Goal: Task Accomplishment & Management: Use online tool/utility

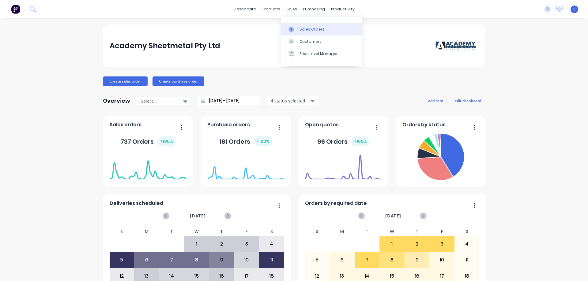
click at [302, 28] on div "Sales Orders" at bounding box center [312, 30] width 25 height 6
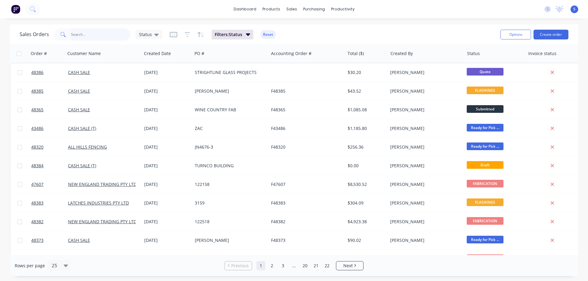
click at [82, 35] on input "text" at bounding box center [101, 34] width 60 height 12
click at [300, 41] on link "Customers" at bounding box center [323, 42] width 81 height 12
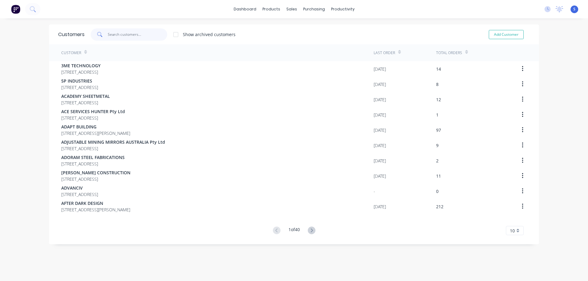
click at [108, 36] on input "text" at bounding box center [138, 34] width 60 height 12
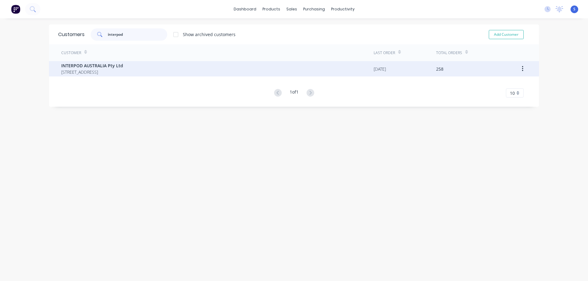
type input "interpod"
click at [113, 67] on span "INTERPOD AUSTRALIA Pty Ltd" at bounding box center [92, 65] width 62 height 6
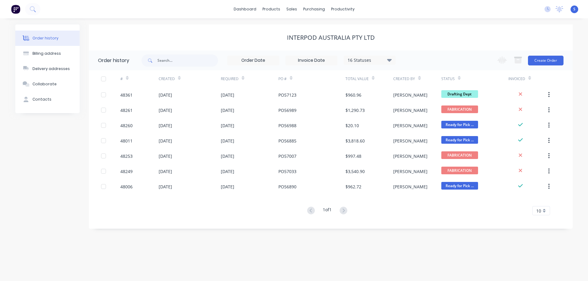
click at [387, 61] on div "16 Statuses" at bounding box center [369, 60] width 51 height 7
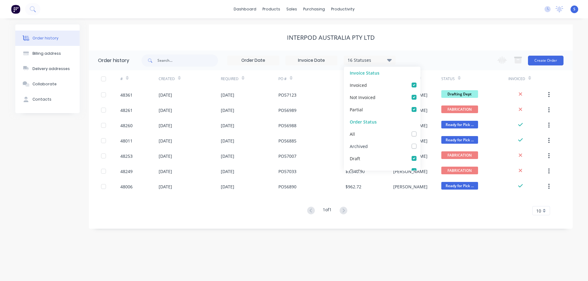
click at [420, 143] on label at bounding box center [420, 143] width 0 height 0
click at [420, 147] on input "checkbox" at bounding box center [422, 146] width 5 height 6
checkbox input "true"
click at [171, 61] on input "text" at bounding box center [187, 61] width 61 height 12
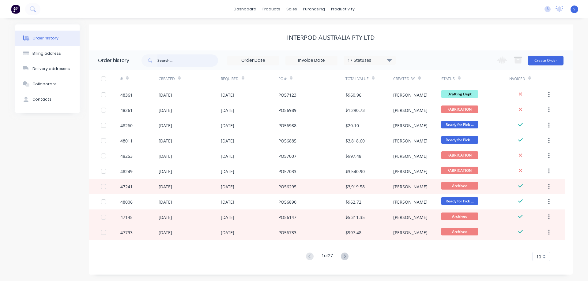
click at [198, 63] on input "text" at bounding box center [187, 61] width 61 height 12
paste input "PA01176"
type input "PA01176"
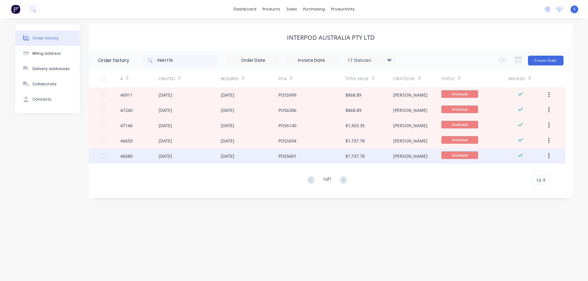
click at [203, 153] on div "28 Jul 2025" at bounding box center [190, 156] width 62 height 15
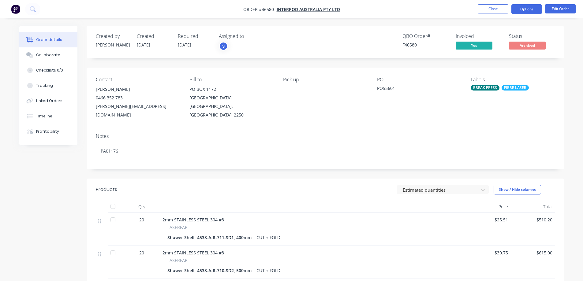
click at [525, 9] on button "Options" at bounding box center [527, 9] width 31 height 10
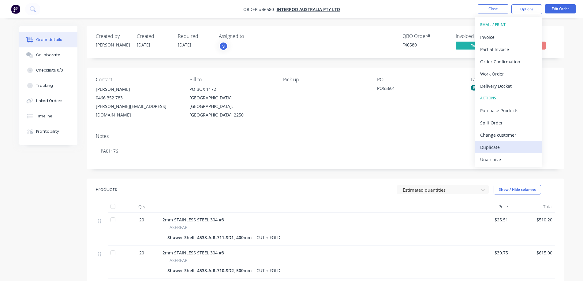
click at [494, 144] on div "Duplicate" at bounding box center [509, 147] width 56 height 9
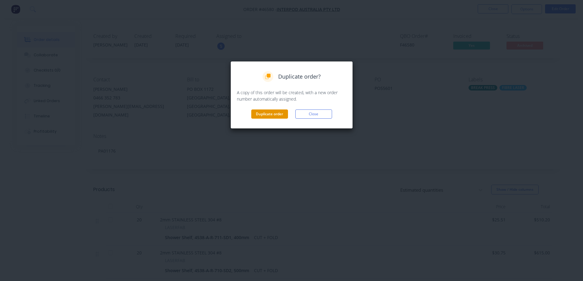
click at [273, 113] on button "Duplicate order" at bounding box center [269, 114] width 37 height 9
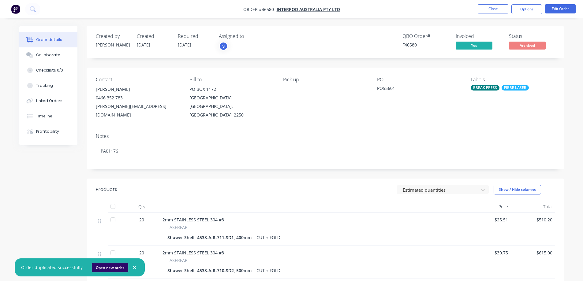
click at [108, 266] on button "Open new order" at bounding box center [110, 267] width 36 height 9
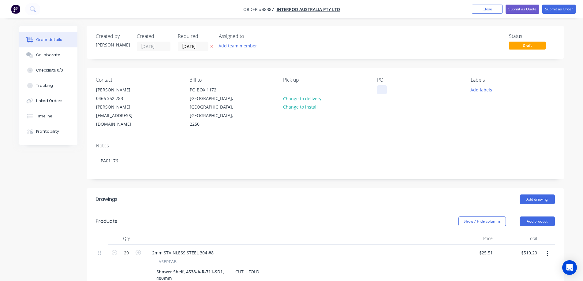
click at [384, 89] on div at bounding box center [382, 89] width 10 height 9
paste div
click at [233, 46] on button "Add team member" at bounding box center [237, 46] width 45 height 8
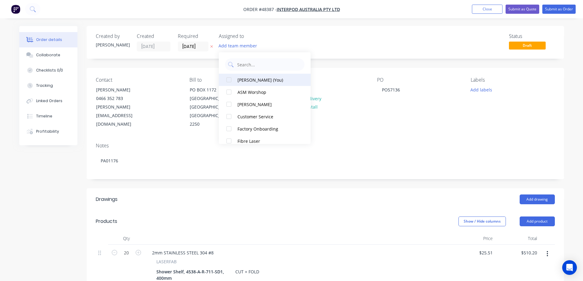
click at [233, 79] on div at bounding box center [229, 80] width 12 height 12
click at [207, 48] on input "[DATE]" at bounding box center [193, 46] width 30 height 9
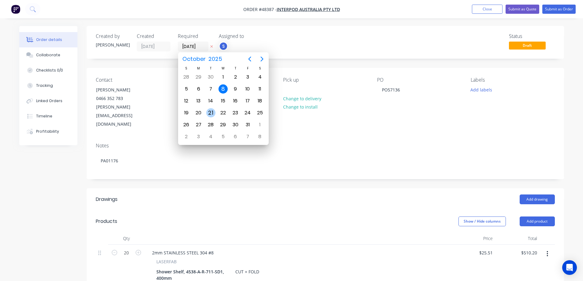
click at [212, 115] on div "21" at bounding box center [210, 112] width 9 height 9
type input "[DATE]"
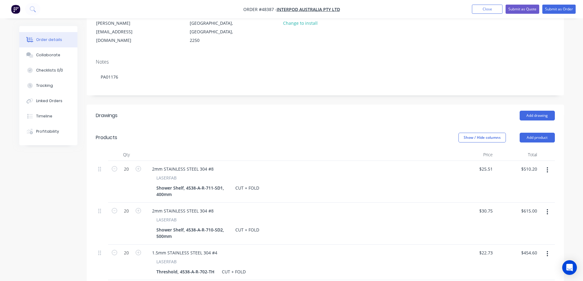
scroll to position [92, 0]
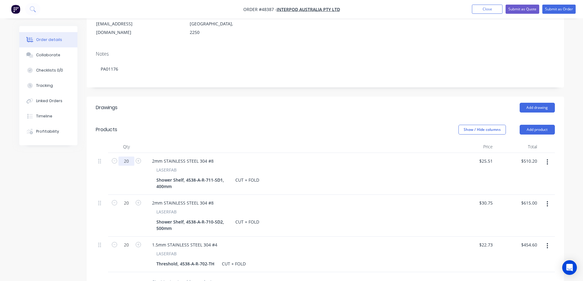
click at [127, 157] on input "20" at bounding box center [127, 161] width 16 height 9
type input "40"
type input "$1,020.40"
click at [128, 199] on input "20" at bounding box center [127, 203] width 16 height 9
type input "40"
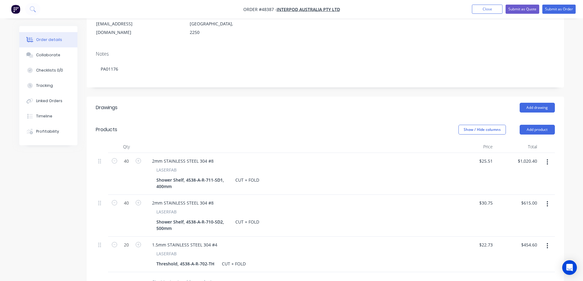
type input "$1,230.00"
drag, startPoint x: 128, startPoint y: 222, endPoint x: 128, endPoint y: 226, distance: 4.0
click at [128, 237] on div "20" at bounding box center [126, 255] width 37 height 36
click at [127, 241] on input "20" at bounding box center [127, 245] width 16 height 9
type input "40"
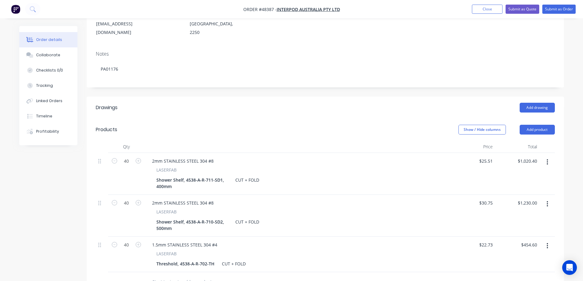
type input "$909.20"
click at [81, 217] on div "Created by Stuart Created 08/10/25 Required 21/10/25 Assigned to S Status Draft…" at bounding box center [291, 184] width 545 height 501
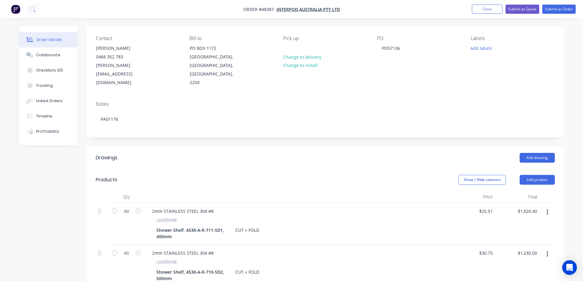
scroll to position [0, 0]
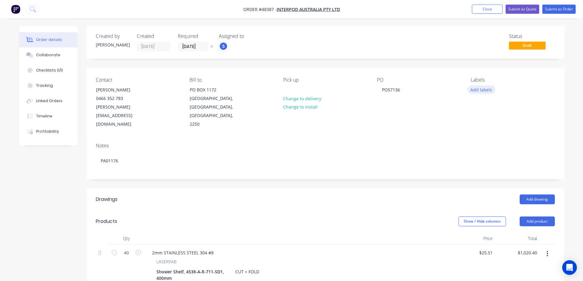
click at [478, 92] on button "Add labels" at bounding box center [482, 89] width 28 height 8
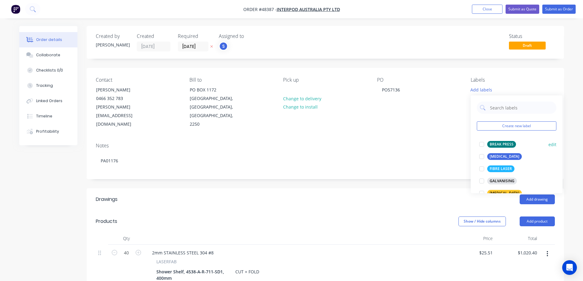
click at [484, 145] on div at bounding box center [482, 144] width 12 height 12
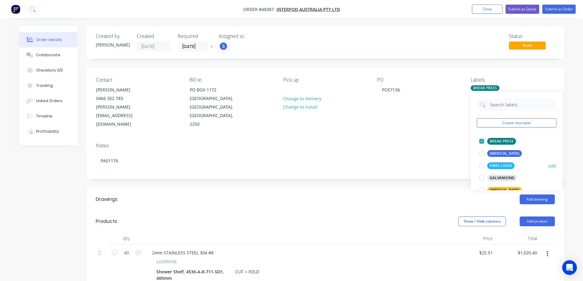
click at [482, 165] on div at bounding box center [482, 166] width 12 height 12
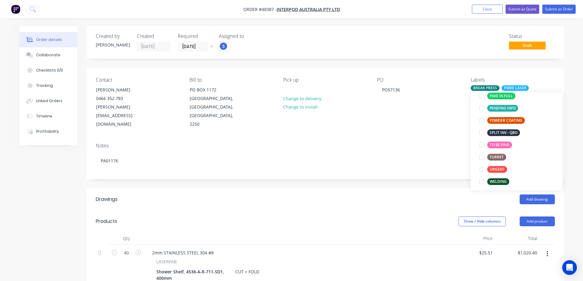
scroll to position [123, 0]
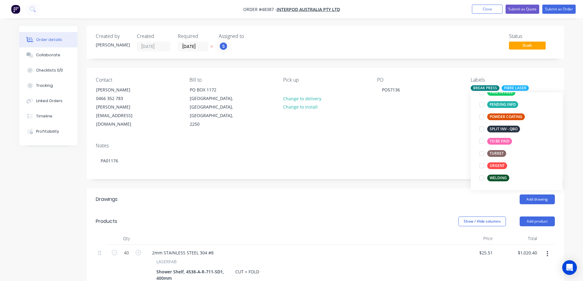
click at [51, 173] on div "Created by Stuart Created 08/10/25 Required 21/10/25 Assigned to S Status Draft…" at bounding box center [291, 276] width 545 height 501
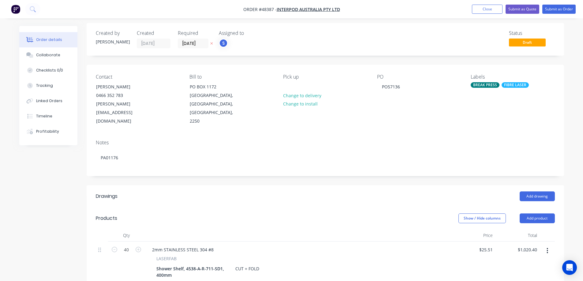
scroll to position [0, 0]
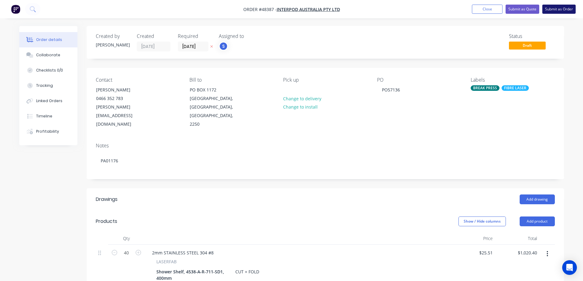
click at [561, 11] on button "Submit as Order" at bounding box center [559, 9] width 33 height 9
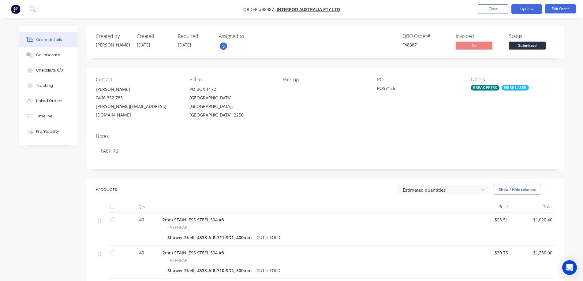
click at [527, 9] on button "Options" at bounding box center [527, 9] width 31 height 10
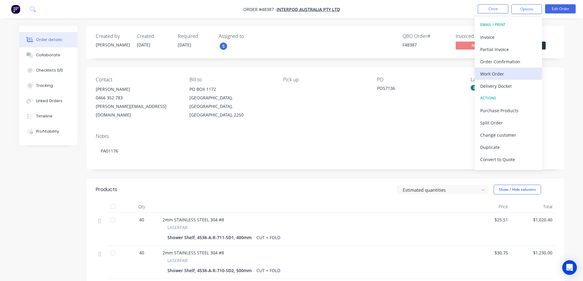
click at [492, 77] on div "Work Order" at bounding box center [509, 74] width 56 height 9
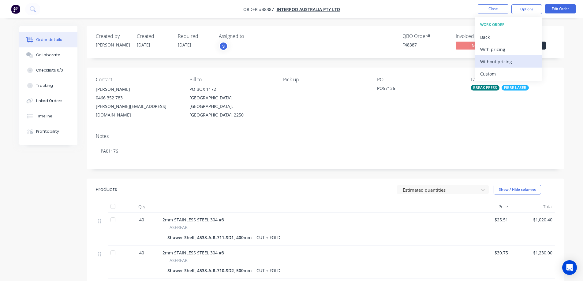
click at [496, 61] on div "Without pricing" at bounding box center [509, 61] width 56 height 9
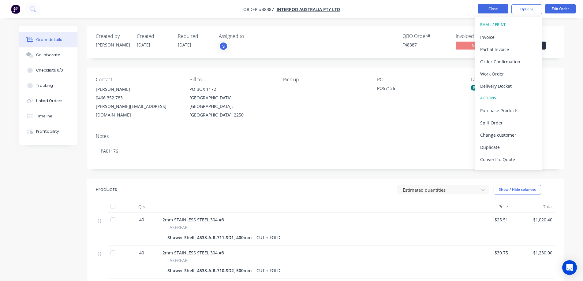
click at [500, 9] on button "Close" at bounding box center [493, 8] width 31 height 9
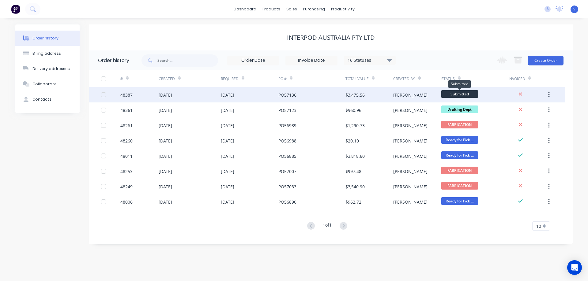
click at [472, 95] on span "Submitted" at bounding box center [459, 94] width 37 height 8
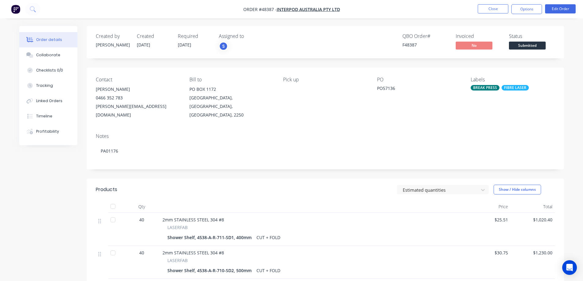
click at [534, 46] on span "Submitted" at bounding box center [527, 46] width 37 height 8
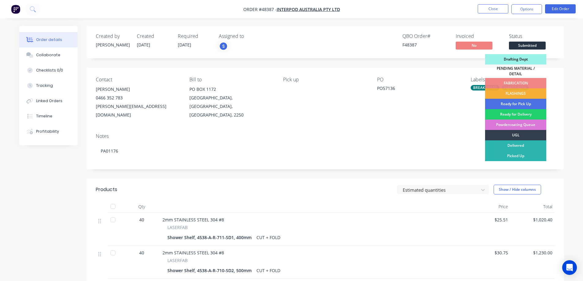
click at [526, 58] on div "Drafting Dept" at bounding box center [515, 59] width 61 height 10
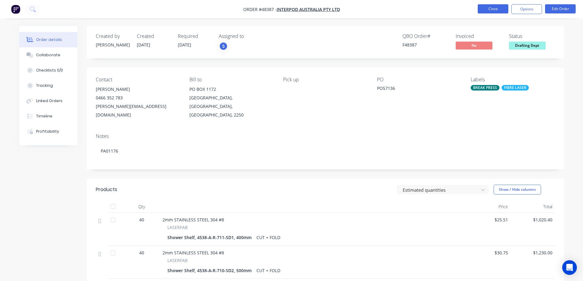
click at [498, 9] on button "Close" at bounding box center [493, 8] width 31 height 9
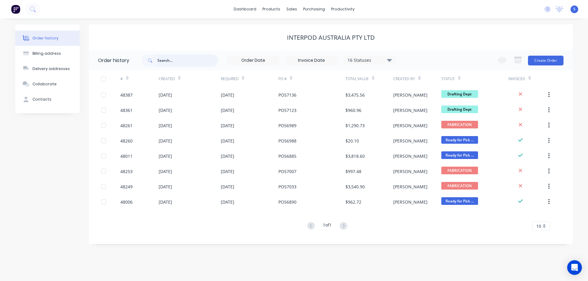
click at [198, 61] on input "text" at bounding box center [187, 61] width 61 height 12
click at [157, 63] on span at bounding box center [149, 61] width 16 height 12
click at [166, 60] on input "text" at bounding box center [187, 61] width 61 height 12
paste input "PA01182"
type input "PA01182"
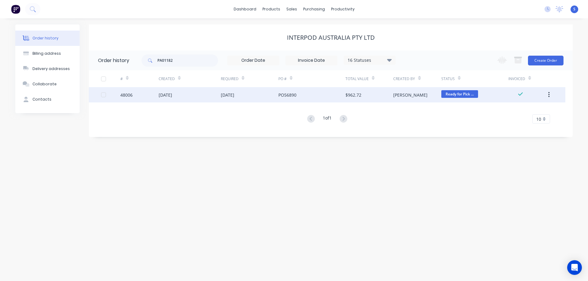
click at [250, 97] on div "03 Oct 2025" at bounding box center [250, 94] width 58 height 15
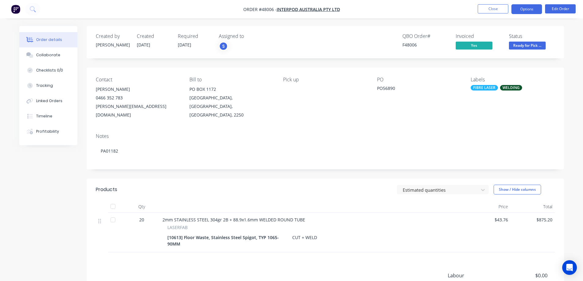
click at [523, 13] on button "Options" at bounding box center [527, 9] width 31 height 10
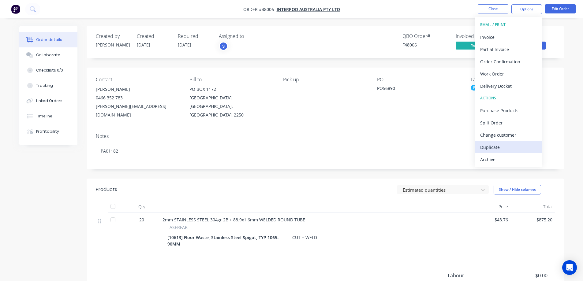
click at [504, 148] on div "Duplicate" at bounding box center [509, 147] width 56 height 9
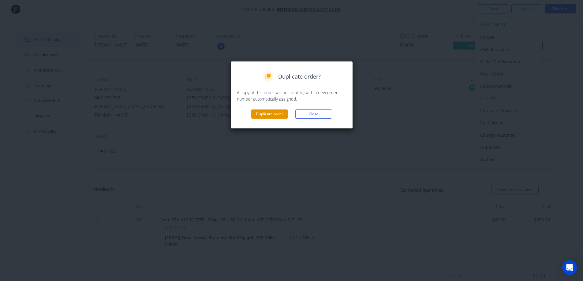
click at [266, 116] on button "Duplicate order" at bounding box center [269, 114] width 37 height 9
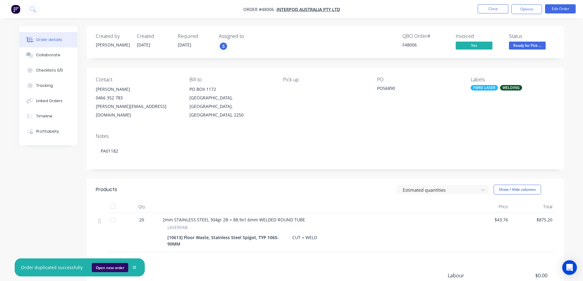
click at [108, 269] on button "Open new order" at bounding box center [110, 267] width 36 height 9
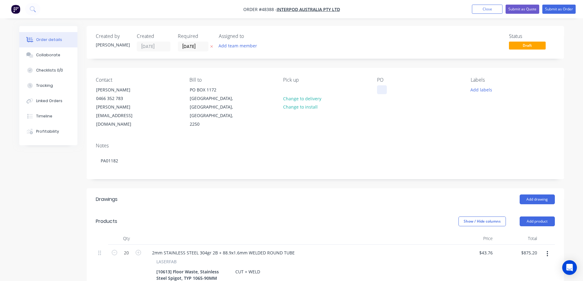
click at [383, 88] on div at bounding box center [382, 89] width 10 height 9
paste div
click at [485, 88] on button "Add labels" at bounding box center [482, 89] width 28 height 8
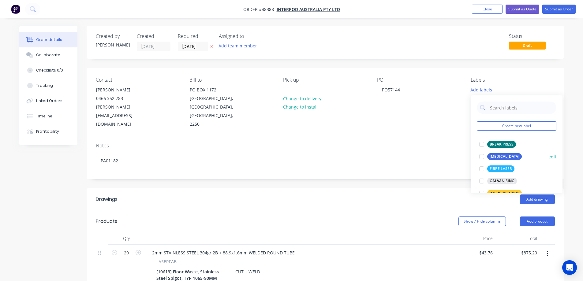
scroll to position [31, 0]
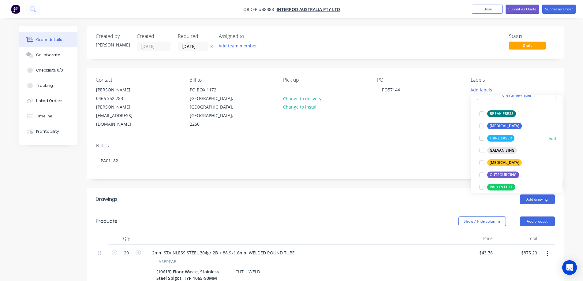
click at [483, 137] on div at bounding box center [482, 138] width 12 height 12
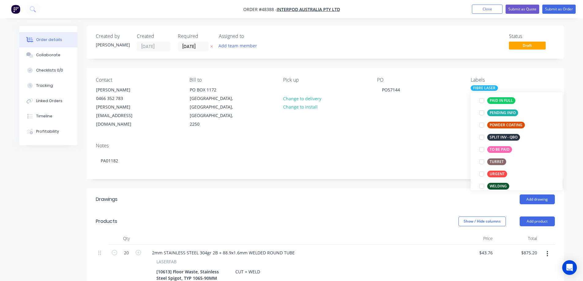
scroll to position [123, 0]
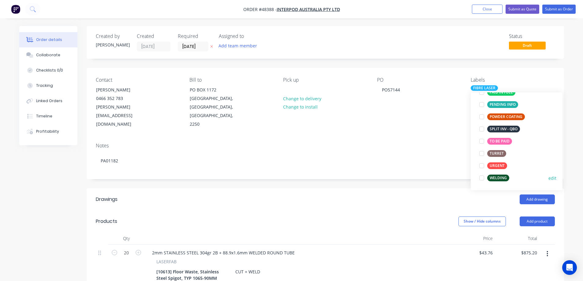
click at [483, 179] on div at bounding box center [482, 178] width 12 height 12
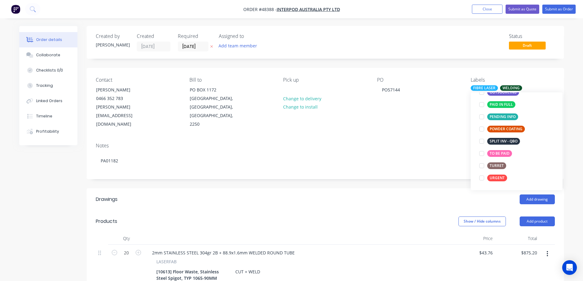
scroll to position [0, 0]
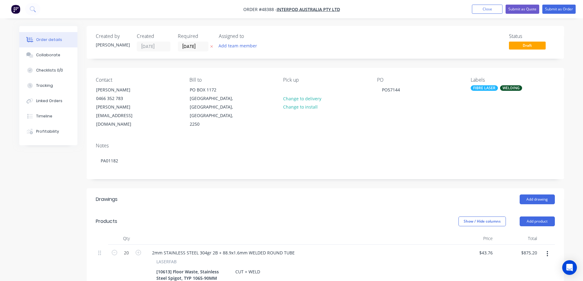
click at [410, 170] on div "Created by Stuart Created 08/10/25 Required 08/10/25 Assigned to Add team membe…" at bounding box center [326, 233] width 478 height 414
click at [202, 47] on input "[DATE]" at bounding box center [193, 46] width 30 height 9
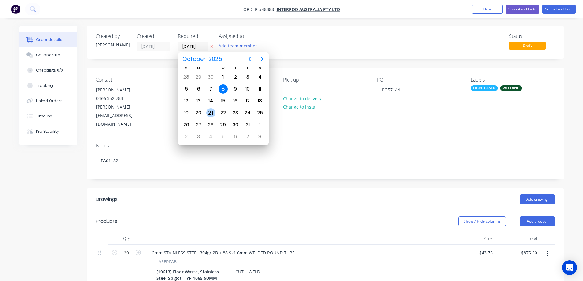
click at [212, 115] on div "21" at bounding box center [210, 112] width 9 height 9
type input "[DATE]"
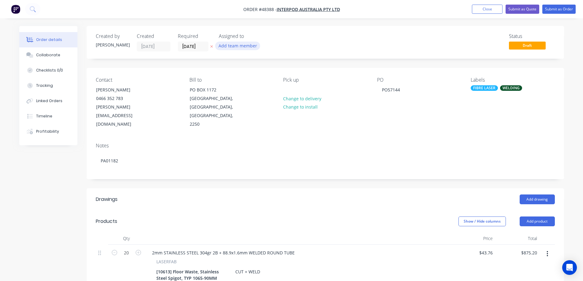
click at [234, 48] on button "Add team member" at bounding box center [237, 46] width 45 height 8
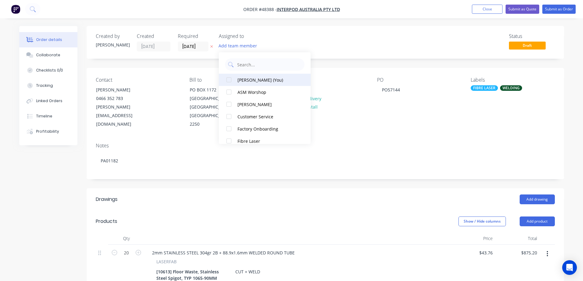
click at [229, 81] on div at bounding box center [229, 80] width 12 height 12
click at [421, 58] on div "Created by Stuart Created 08/10/25 Required 21/10/25 Assigned to S Status Draft" at bounding box center [326, 42] width 478 height 33
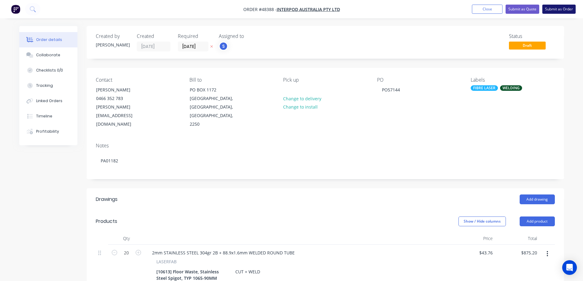
click at [567, 7] on button "Submit as Order" at bounding box center [559, 9] width 33 height 9
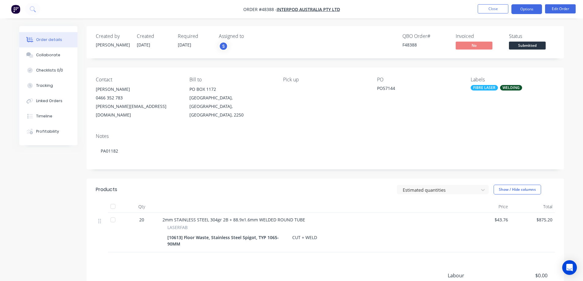
click at [538, 13] on button "Options" at bounding box center [527, 9] width 31 height 10
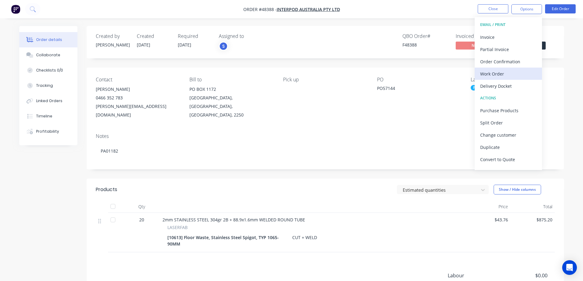
click at [490, 77] on div "Work Order" at bounding box center [509, 74] width 56 height 9
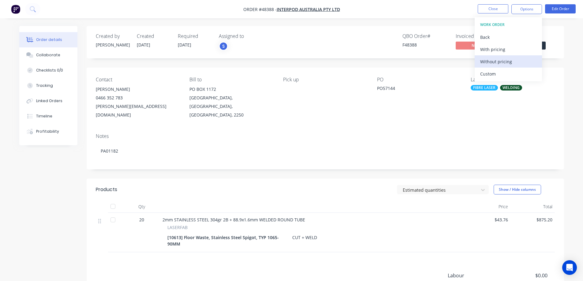
click at [502, 64] on div "Without pricing" at bounding box center [509, 61] width 56 height 9
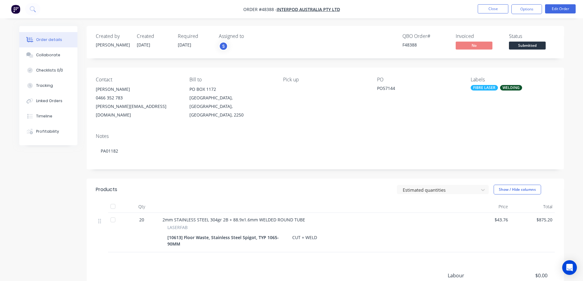
click at [575, 124] on div "Order details Collaborate Checklists 0/0 Tracking Linked Orders Timeline Profit…" at bounding box center [291, 174] width 583 height 348
click at [535, 45] on span "Submitted" at bounding box center [527, 46] width 37 height 8
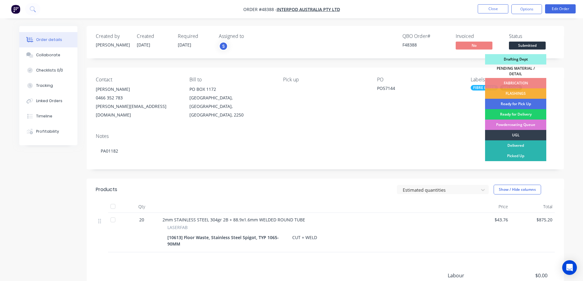
click at [523, 60] on div "Drafting Dept" at bounding box center [515, 59] width 61 height 10
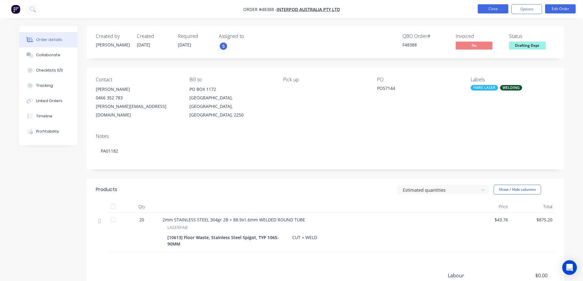
click at [491, 12] on button "Close" at bounding box center [493, 8] width 31 height 9
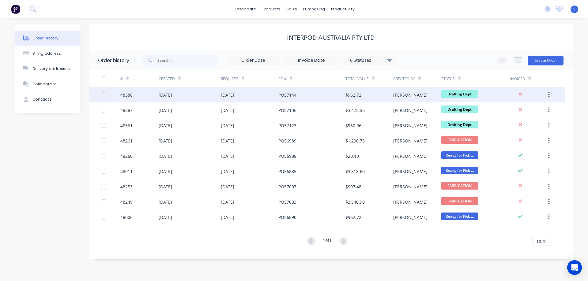
click at [234, 96] on div "[DATE]" at bounding box center [227, 95] width 13 height 6
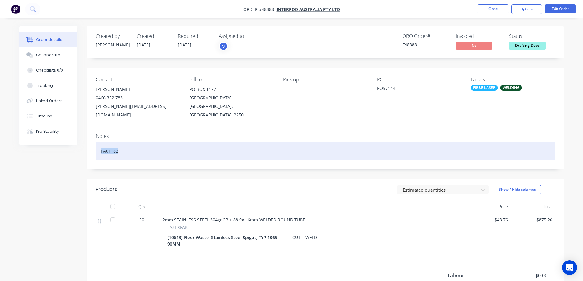
drag, startPoint x: 121, startPoint y: 147, endPoint x: 89, endPoint y: 148, distance: 31.6
click at [89, 148] on div "Notes PA01182" at bounding box center [326, 149] width 478 height 41
copy div "PA01182"
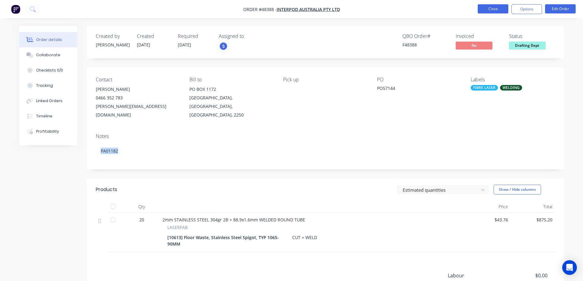
click at [488, 12] on button "Close" at bounding box center [493, 8] width 31 height 9
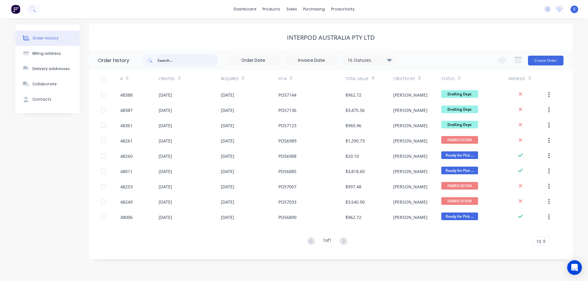
click at [168, 59] on input "text" at bounding box center [187, 61] width 61 height 12
paste input "PA01140"
type input "PA01140"
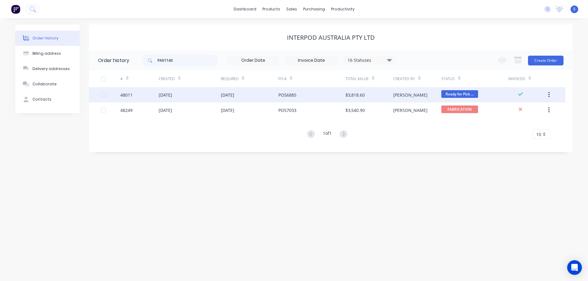
click at [169, 98] on div "[DATE]" at bounding box center [165, 95] width 13 height 6
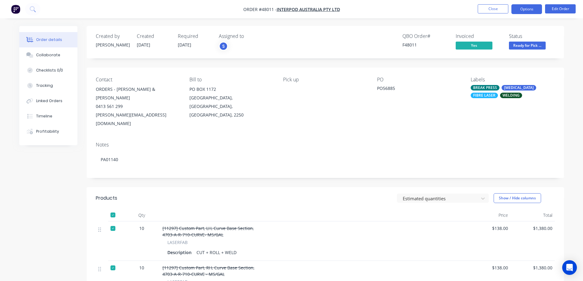
click at [531, 10] on button "Options" at bounding box center [527, 9] width 31 height 10
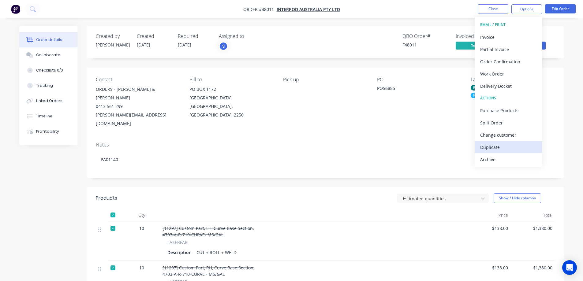
click at [490, 146] on div "Duplicate" at bounding box center [509, 147] width 56 height 9
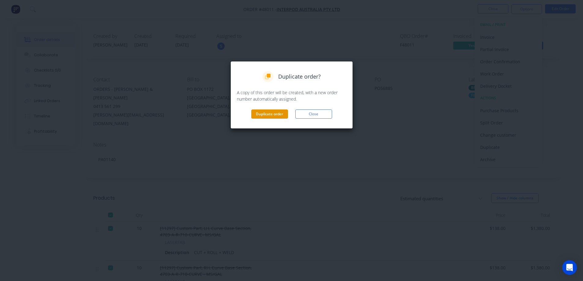
click at [269, 116] on button "Duplicate order" at bounding box center [269, 114] width 37 height 9
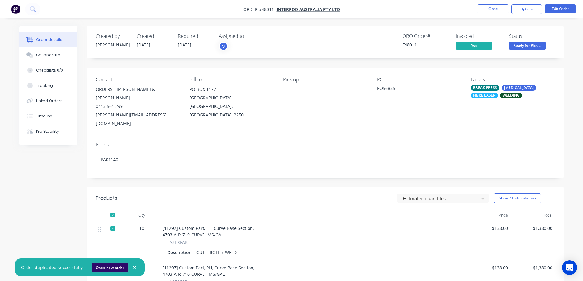
click at [111, 269] on button "Open new order" at bounding box center [110, 267] width 36 height 9
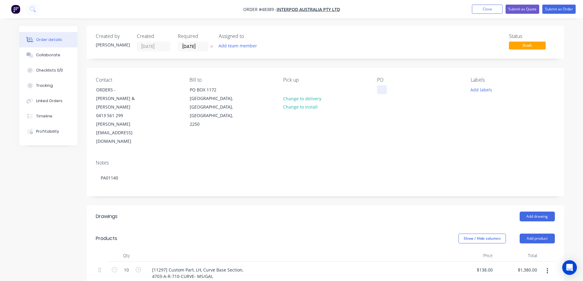
click at [379, 88] on div at bounding box center [382, 89] width 10 height 9
paste div
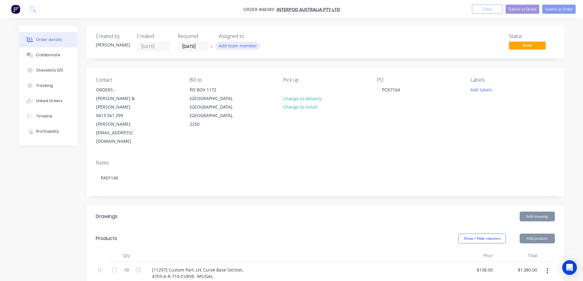
click at [228, 47] on button "Add team member" at bounding box center [237, 46] width 45 height 8
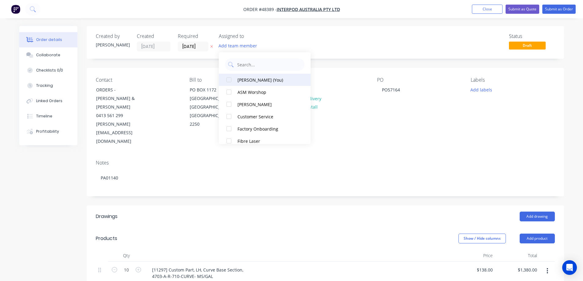
click at [230, 81] on div at bounding box center [229, 80] width 12 height 12
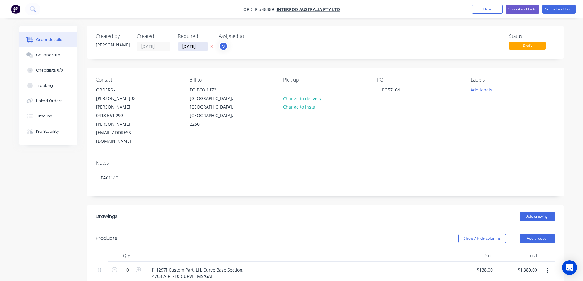
click at [204, 48] on input "08/10/25" at bounding box center [193, 46] width 30 height 9
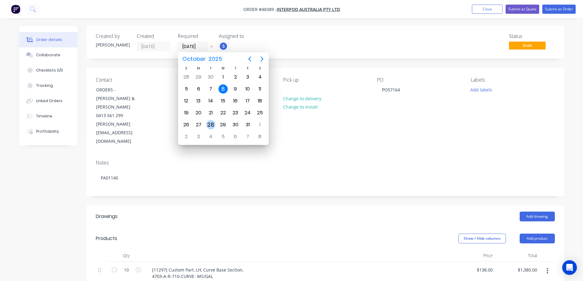
click at [212, 123] on div "28" at bounding box center [210, 124] width 9 height 9
type input "28/10/25"
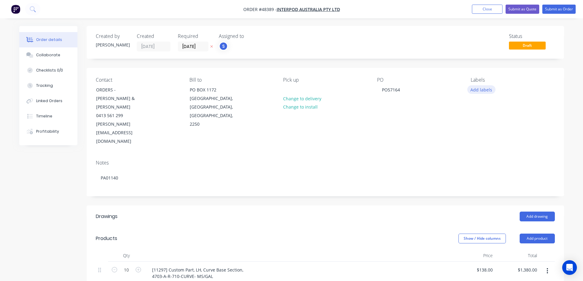
click at [479, 89] on button "Add labels" at bounding box center [482, 89] width 28 height 8
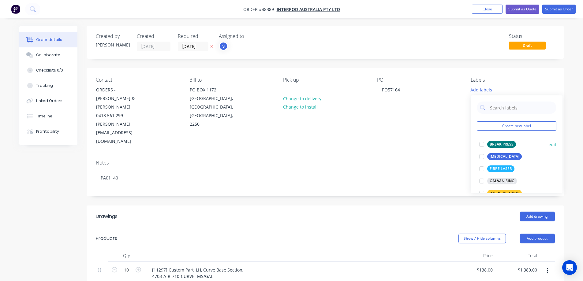
click at [484, 144] on div at bounding box center [482, 144] width 12 height 12
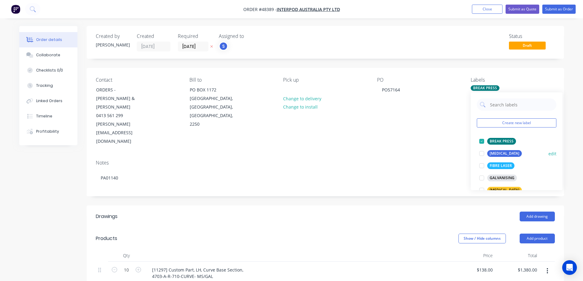
click at [482, 158] on div at bounding box center [482, 154] width 12 height 12
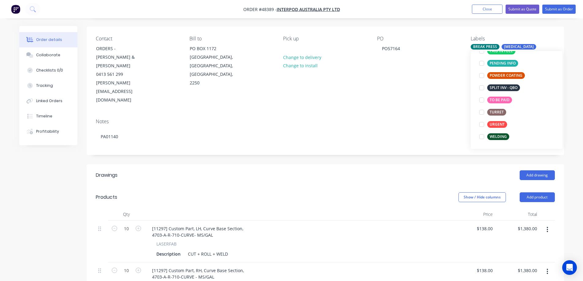
scroll to position [31, 0]
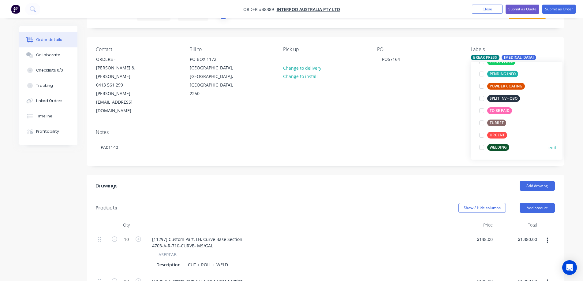
click at [482, 149] on div at bounding box center [482, 147] width 12 height 12
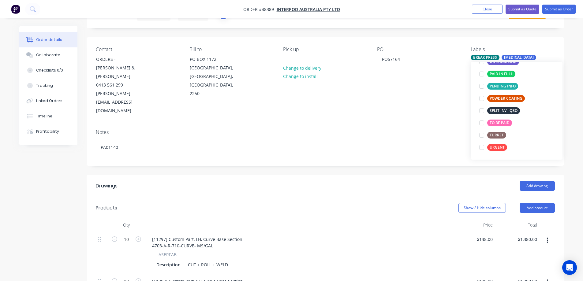
scroll to position [0, 0]
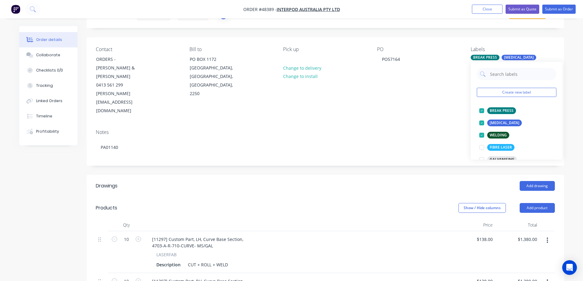
click at [446, 147] on div "Created by Stuart Created 08/10/25 Required 28/10/25 Assigned to S Status Draft…" at bounding box center [326, 249] width 478 height 509
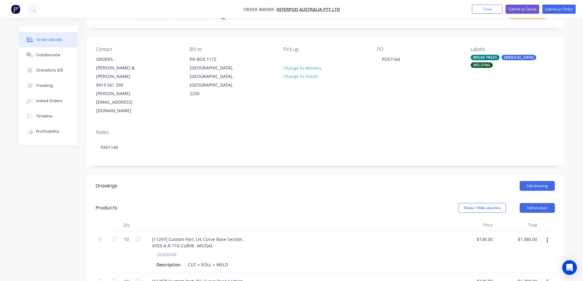
click at [486, 56] on div "BREAK PRESS" at bounding box center [485, 58] width 29 height 6
click at [424, 144] on div "Created by Stuart Created 08/10/25 Required 28/10/25 Assigned to S Status Draft…" at bounding box center [326, 249] width 478 height 509
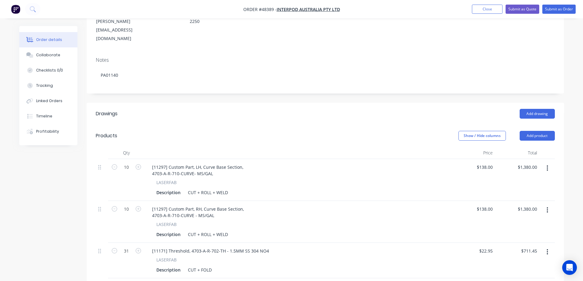
scroll to position [123, 0]
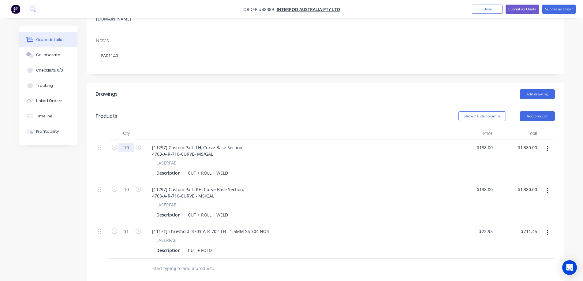
click at [132, 143] on input "10" at bounding box center [127, 147] width 16 height 9
type input "16"
type input "$2,208.00"
click at [126, 227] on input "31" at bounding box center [127, 231] width 16 height 9
type input "45"
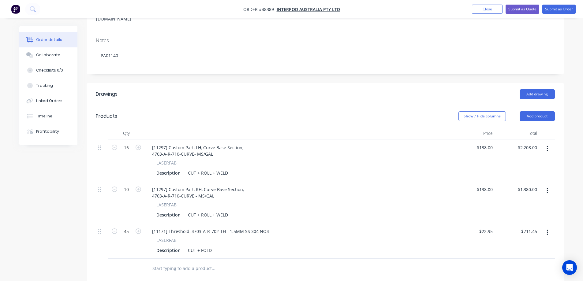
type input "$1,032.75"
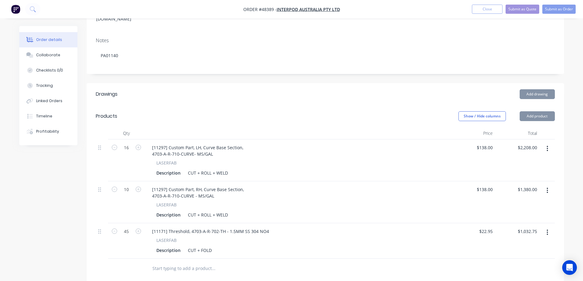
click at [77, 205] on div "Created by Stuart Created 08/10/25 Required 28/10/25 Assigned to S Status Draft…" at bounding box center [291, 163] width 545 height 518
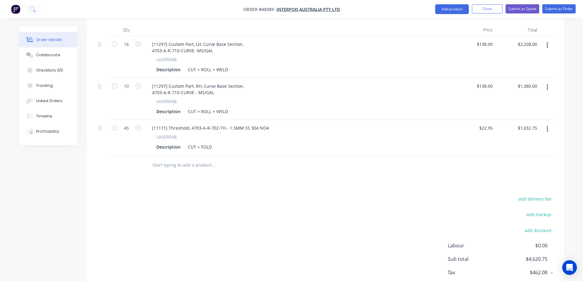
scroll to position [237, 0]
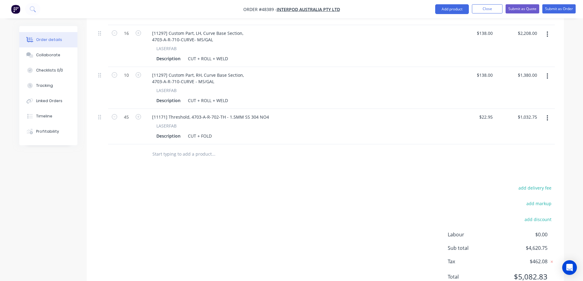
click at [259, 217] on div "add delivery fee add markup add discount Labour $0.00 Sub total $4,620.75 Tax $…" at bounding box center [325, 236] width 459 height 105
click at [272, 221] on div "add delivery fee add markup add discount Labour $0.00 Sub total $4,620.75 Tax $…" at bounding box center [325, 236] width 459 height 105
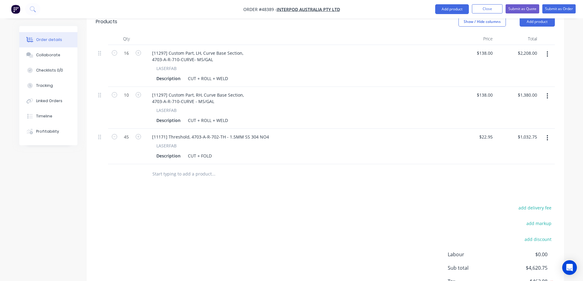
scroll to position [206, 0]
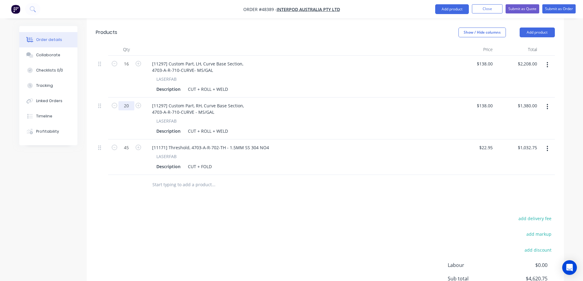
type input "20"
type input "$2,760.00"
click at [201, 274] on div "add delivery fee add markup add discount Labour $0.00 Sub total $4,620.75 Tax $…" at bounding box center [325, 267] width 459 height 105
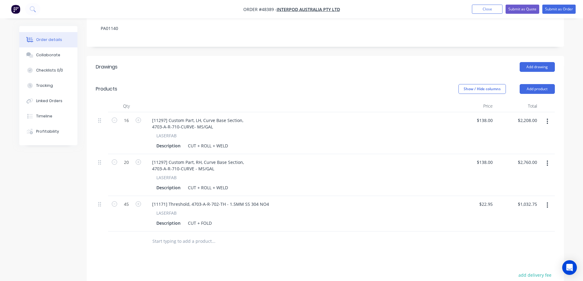
scroll to position [115, 0]
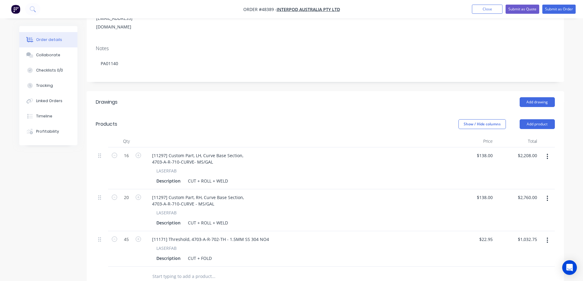
click at [233, 113] on header "Products Show / Hide columns Add product" at bounding box center [326, 124] width 478 height 22
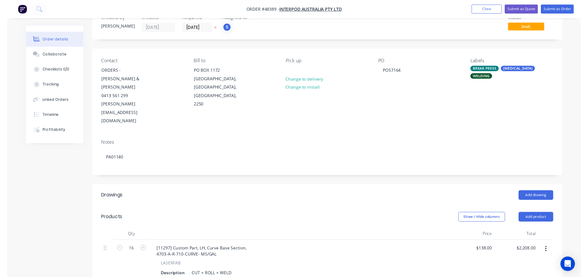
scroll to position [0, 0]
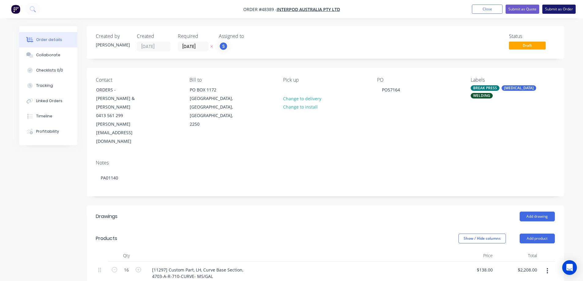
click at [551, 8] on button "Submit as Order" at bounding box center [559, 9] width 33 height 9
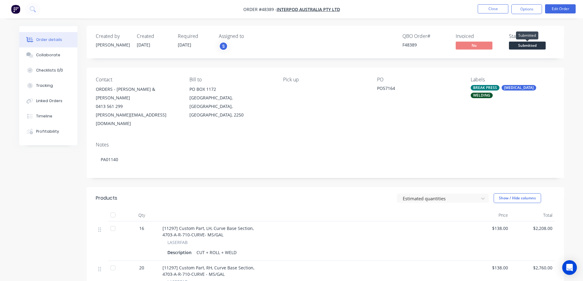
click at [526, 43] on span "Submitted" at bounding box center [527, 46] width 37 height 8
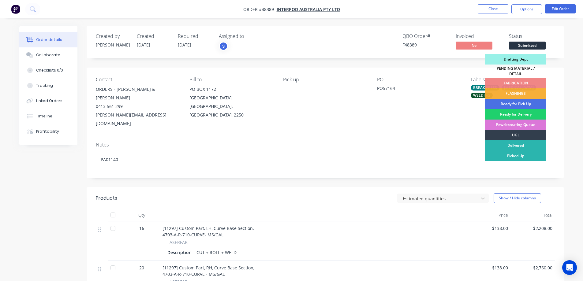
click at [519, 61] on div "Drafting Dept" at bounding box center [515, 59] width 61 height 10
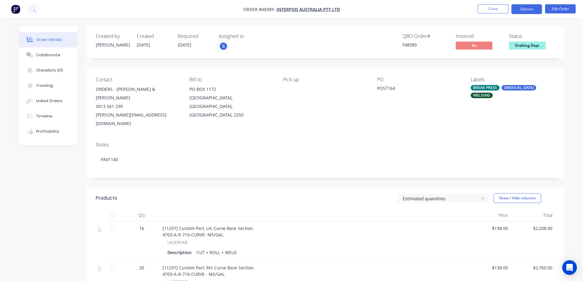
click at [531, 10] on button "Options" at bounding box center [527, 9] width 31 height 10
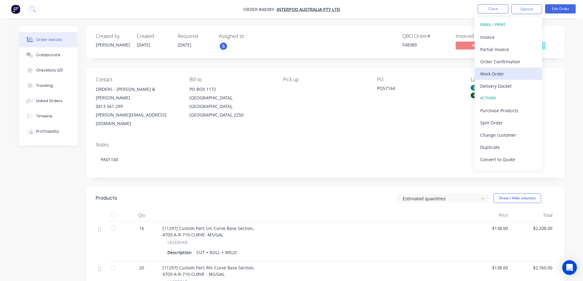
click at [501, 75] on div "Work Order" at bounding box center [509, 74] width 56 height 9
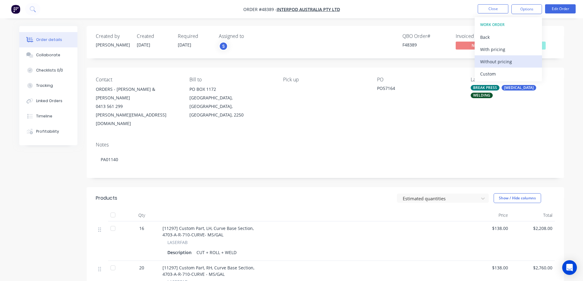
click at [496, 66] on div "Without pricing" at bounding box center [509, 61] width 56 height 9
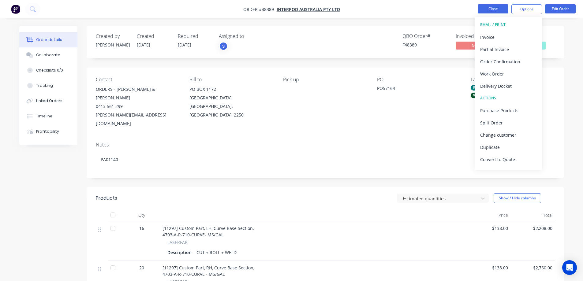
click at [490, 10] on button "Close" at bounding box center [493, 8] width 31 height 9
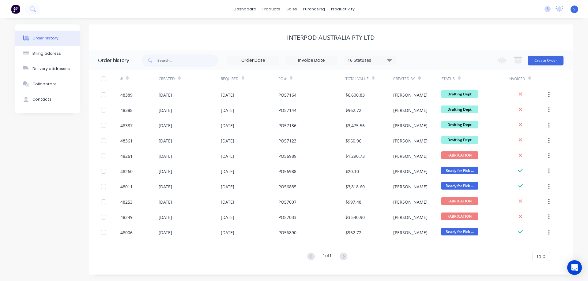
click at [84, 141] on div "Order history Billing address Delivery addresses Collaborate Contacts INTERPOD …" at bounding box center [293, 150] width 557 height 251
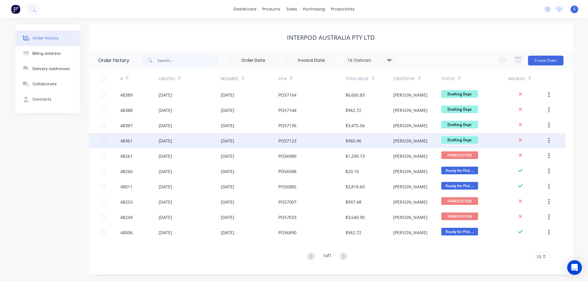
click at [329, 140] on div "PO57123" at bounding box center [311, 140] width 67 height 15
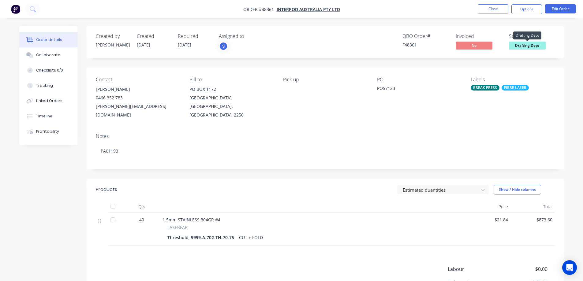
click at [529, 44] on span "Drafting Dept" at bounding box center [527, 46] width 37 height 8
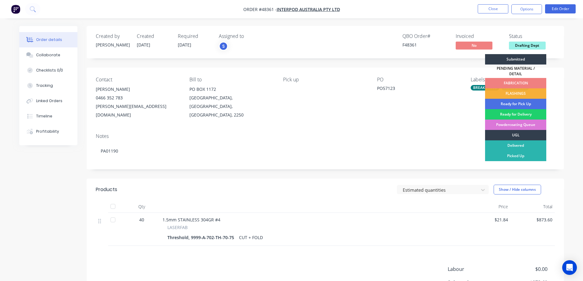
click at [513, 80] on div "FABRICATION" at bounding box center [515, 83] width 61 height 10
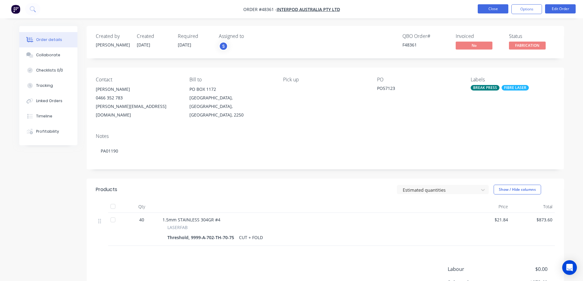
click at [492, 10] on button "Close" at bounding box center [493, 8] width 31 height 9
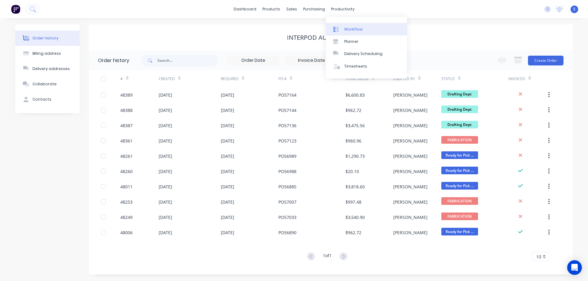
click at [347, 30] on div "Workflow" at bounding box center [353, 30] width 18 height 6
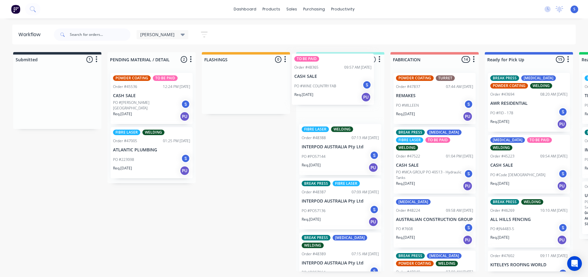
drag, startPoint x: 51, startPoint y: 103, endPoint x: 332, endPoint y: 84, distance: 281.8
click at [332, 84] on div "Submitted 1 Sort By Created date Required date Order number Customer name Most …" at bounding box center [505, 161] width 1021 height 219
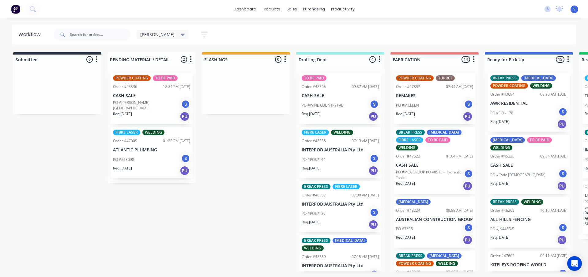
click at [241, 146] on div "Submitted 0 Sort By Created date Required date Order number Customer name Most …" at bounding box center [505, 161] width 1021 height 219
click at [86, 35] on input "text" at bounding box center [100, 34] width 61 height 12
type input "austr"
click at [81, 35] on input "text" at bounding box center [100, 34] width 61 height 12
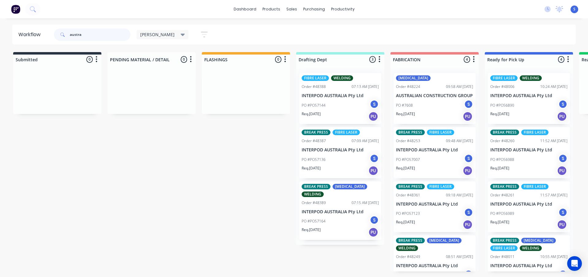
type input "austra"
click at [200, 175] on div "Submitted 0 Sort By Created date Required date Order number Customer name Most …" at bounding box center [505, 161] width 1021 height 219
